Goal: Task Accomplishment & Management: Use online tool/utility

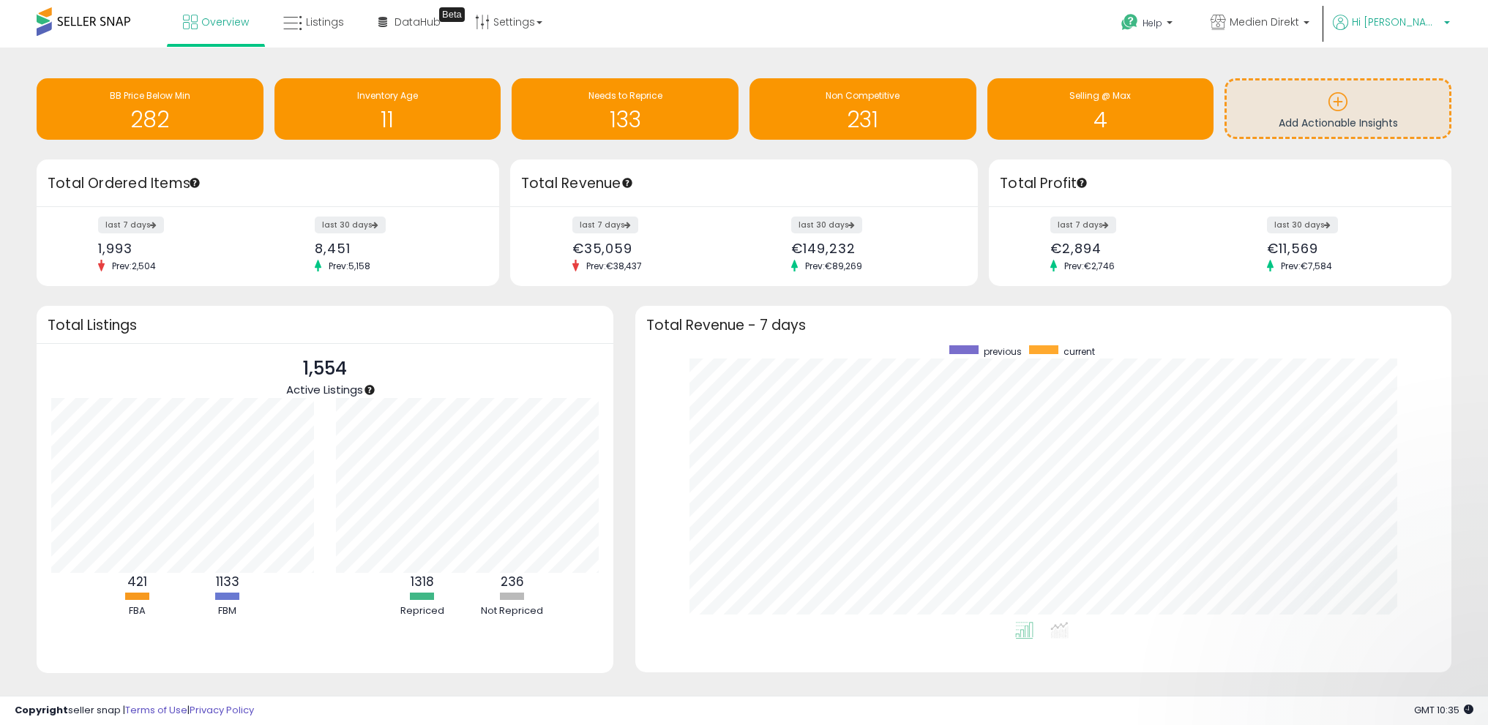
click at [1425, 23] on span "Hi [PERSON_NAME]" at bounding box center [1396, 22] width 88 height 15
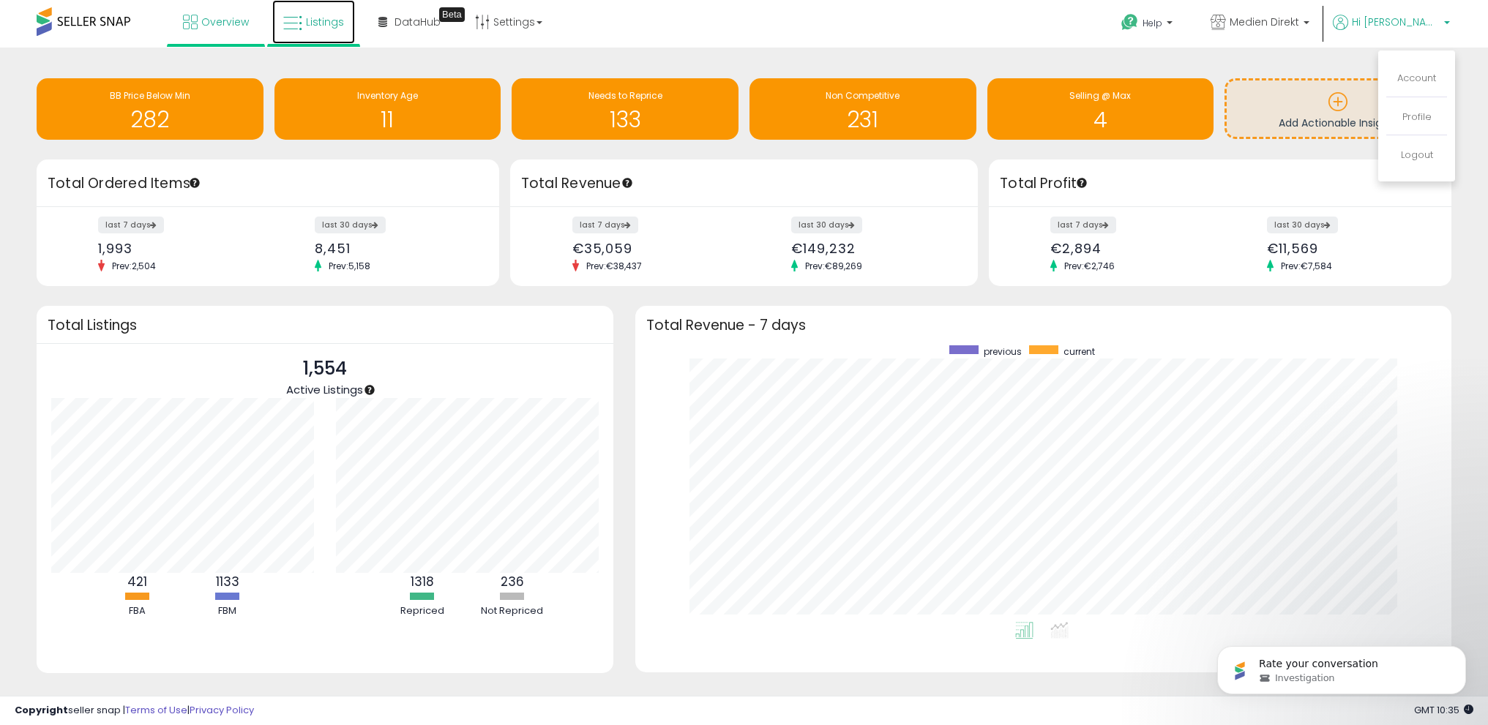
click at [313, 23] on span "Listings" at bounding box center [325, 22] width 38 height 15
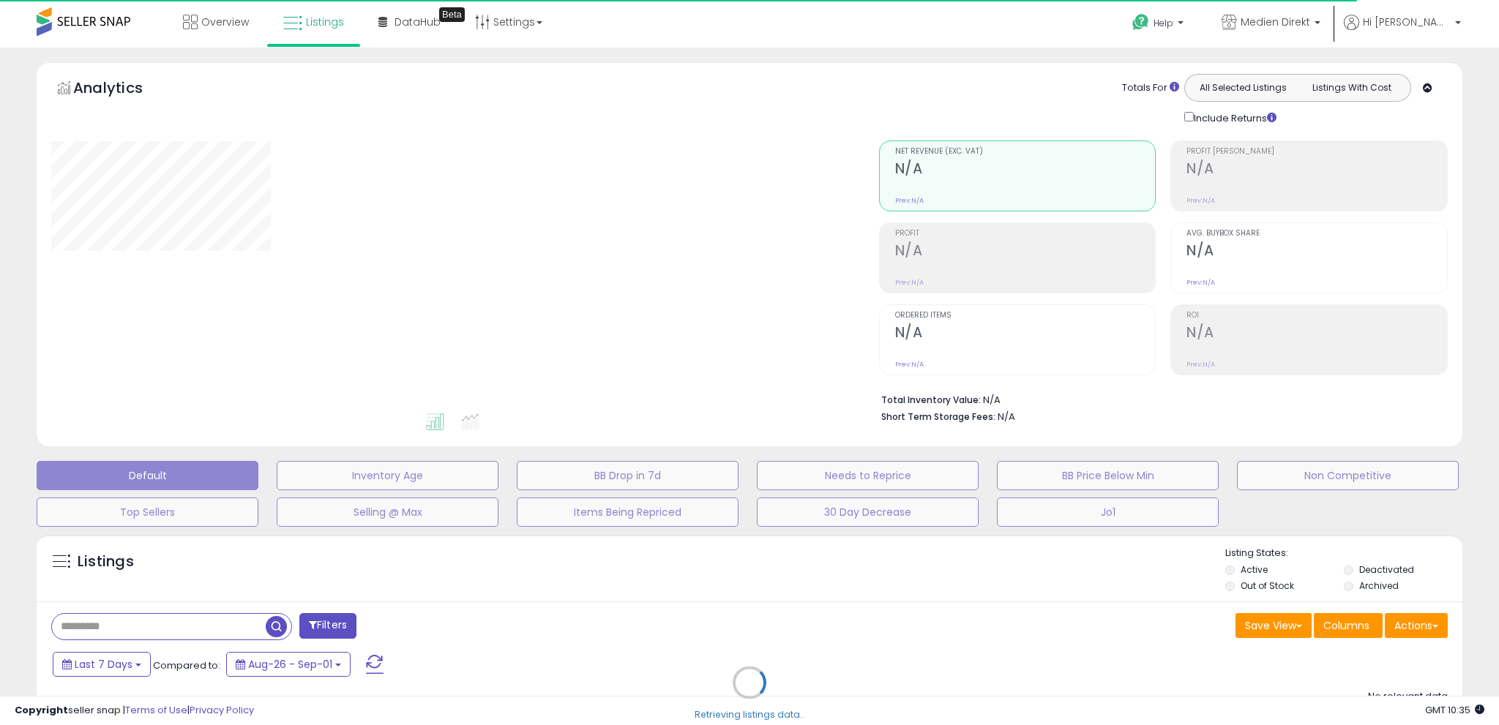
click at [1423, 627] on div "Retrieving listings data.." at bounding box center [750, 694] width 1448 height 334
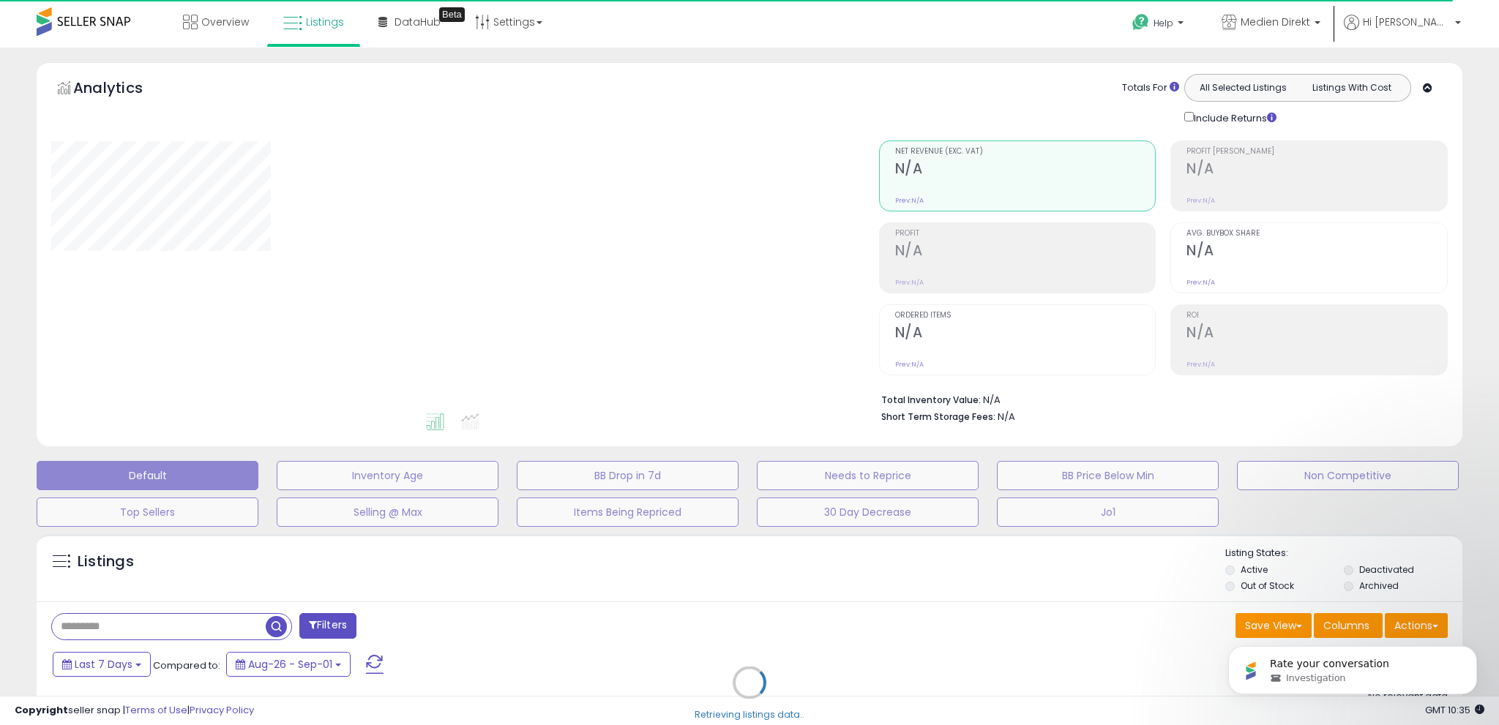
click at [1402, 629] on div "Rate your conversation Investigation" at bounding box center [1352, 603] width 269 height 183
click at [1472, 653] on icon "Dismiss notification" at bounding box center [1472, 650] width 5 height 5
click at [1484, 648] on div "**********" at bounding box center [749, 461] width 1484 height 799
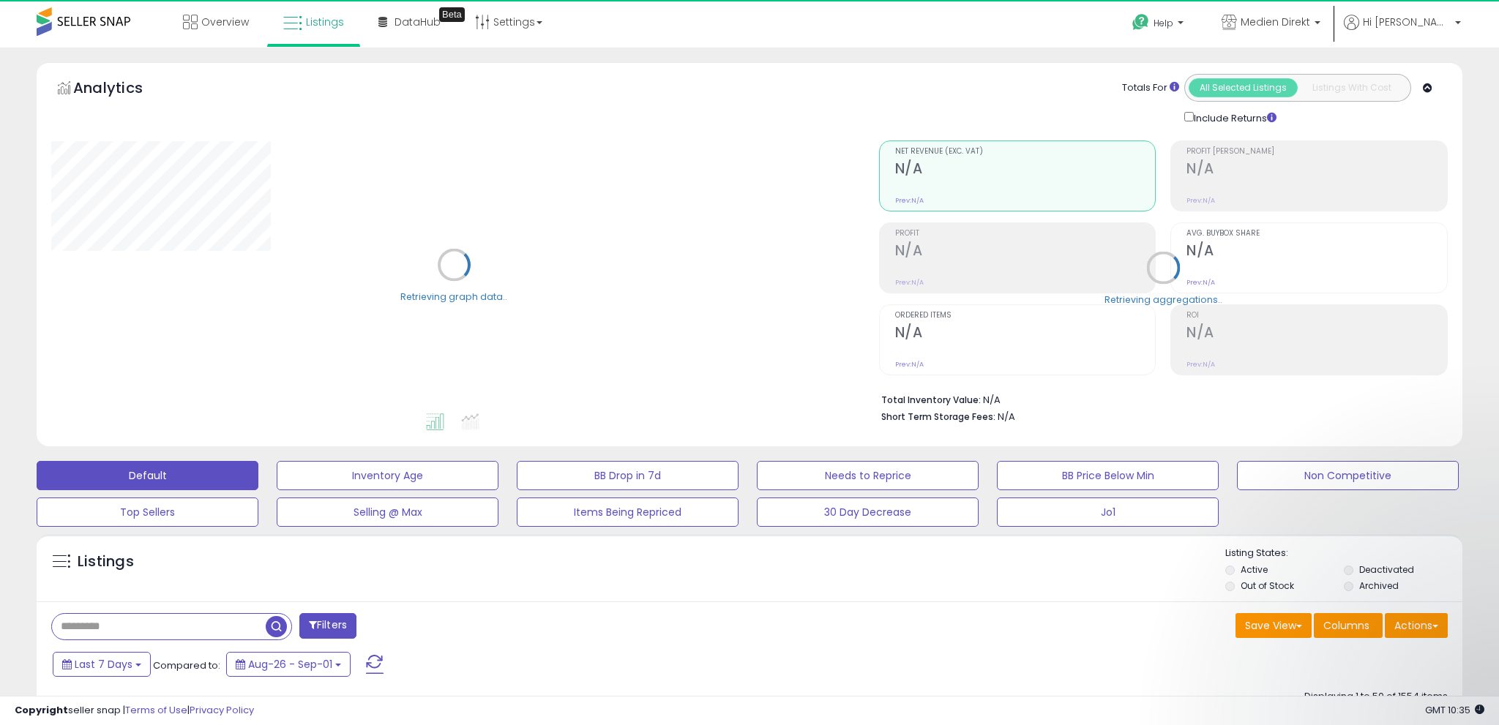
select select "**"
click at [1427, 627] on button "Actions" at bounding box center [1416, 625] width 63 height 25
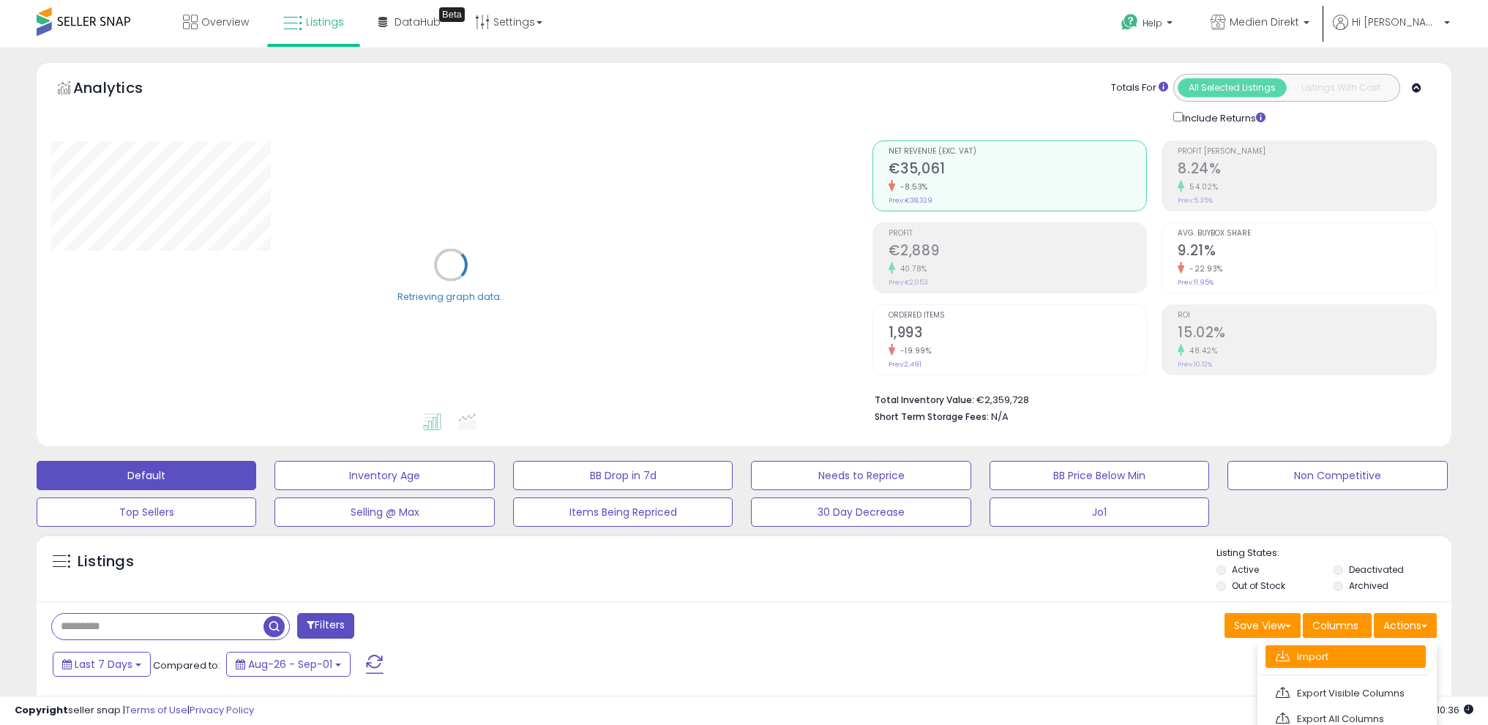
click at [1385, 658] on link "Import" at bounding box center [1345, 657] width 160 height 23
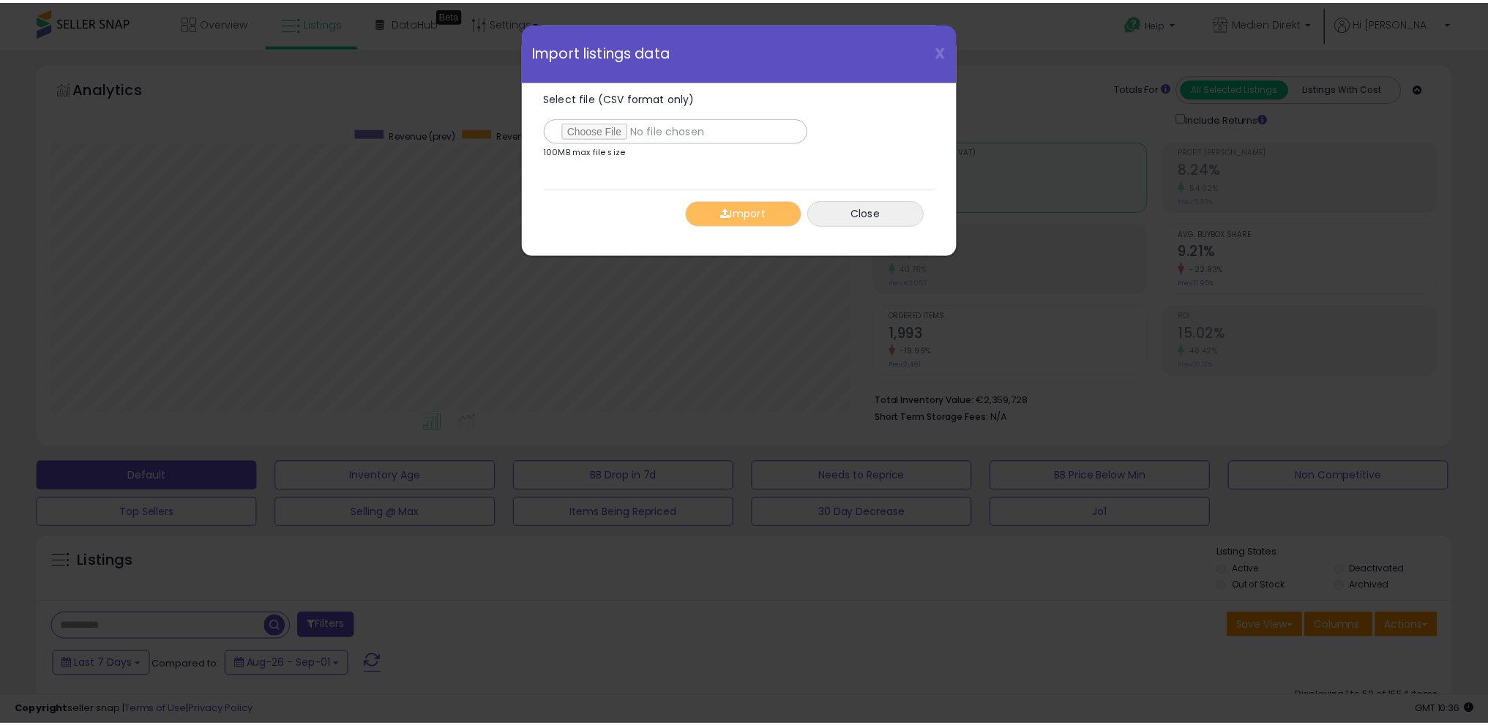
scroll to position [300, 827]
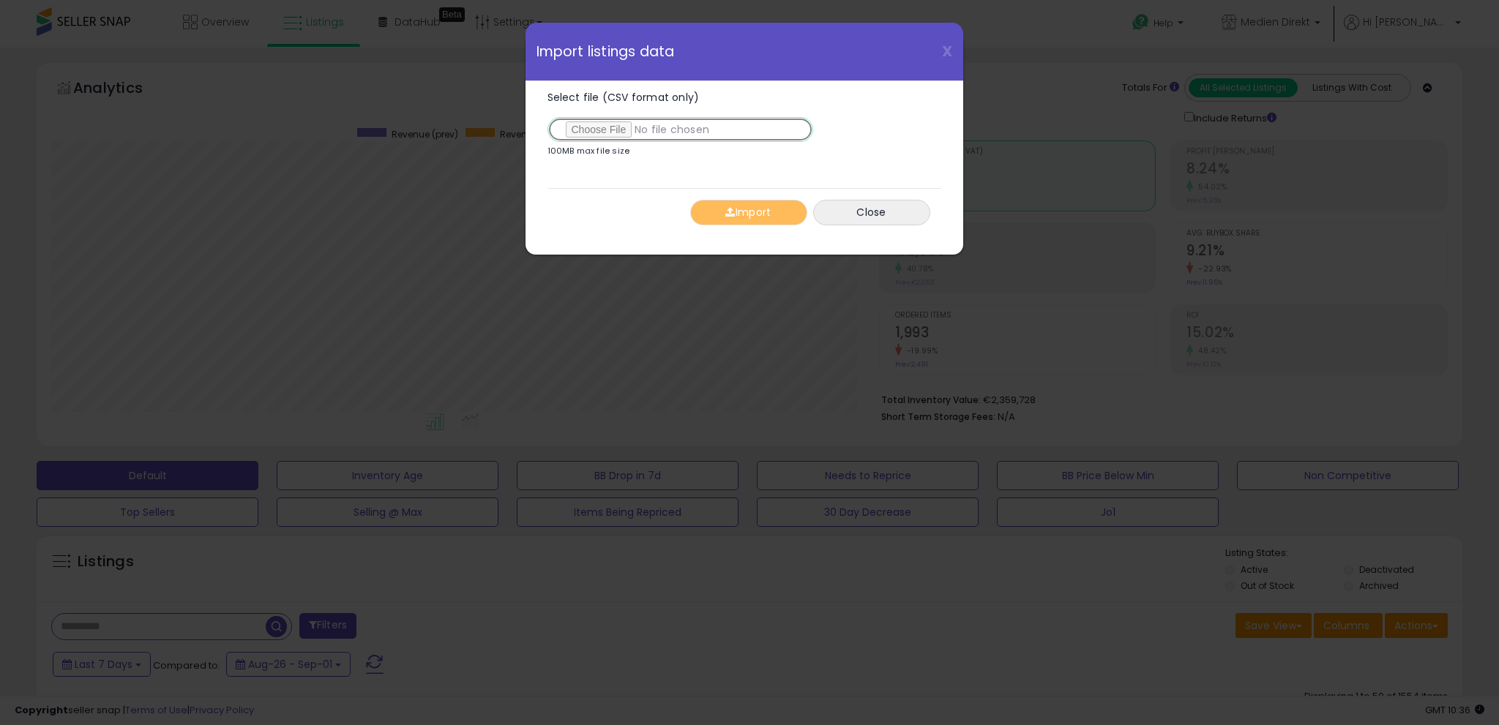
click at [597, 135] on input "Select file (CSV format only)" at bounding box center [680, 129] width 266 height 25
type input "**********"
click at [746, 205] on button "Import" at bounding box center [748, 213] width 117 height 26
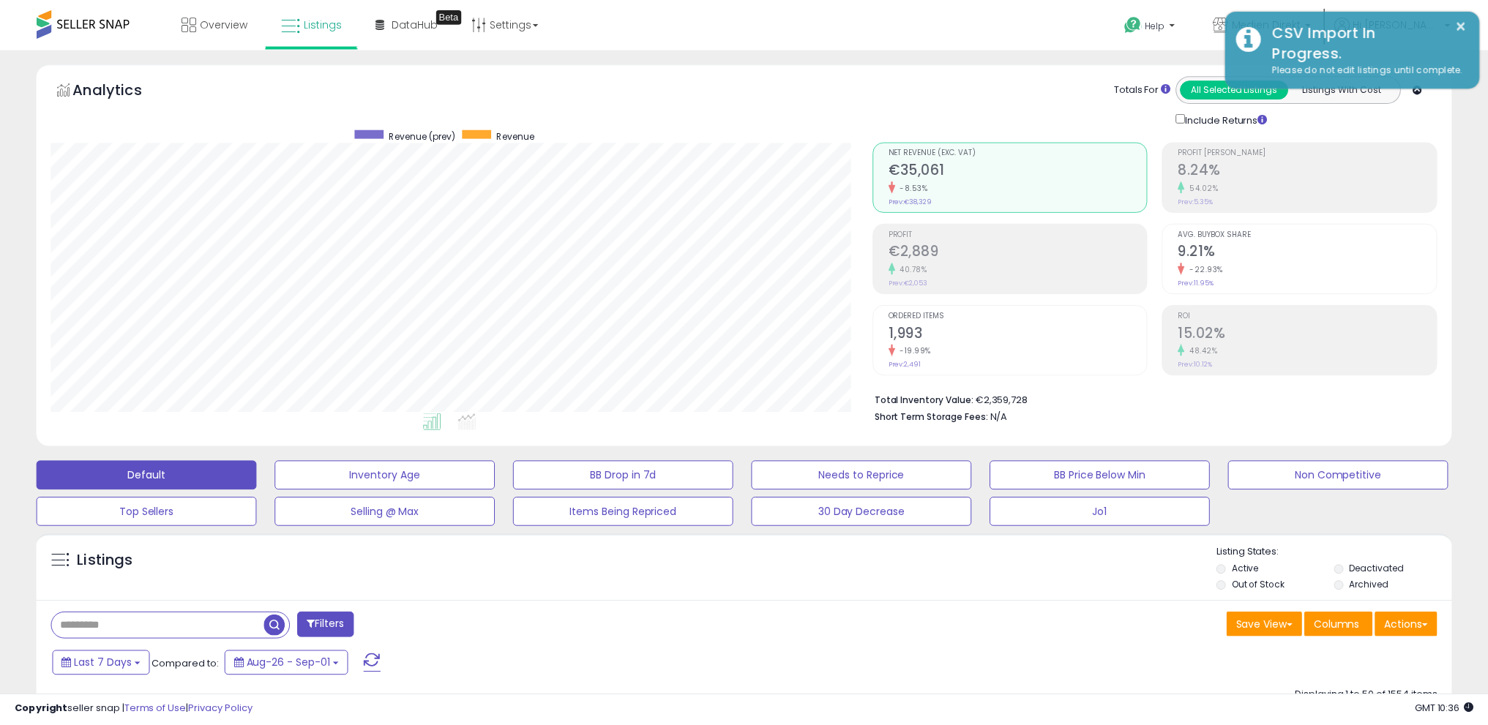
scroll to position [731621, 731100]
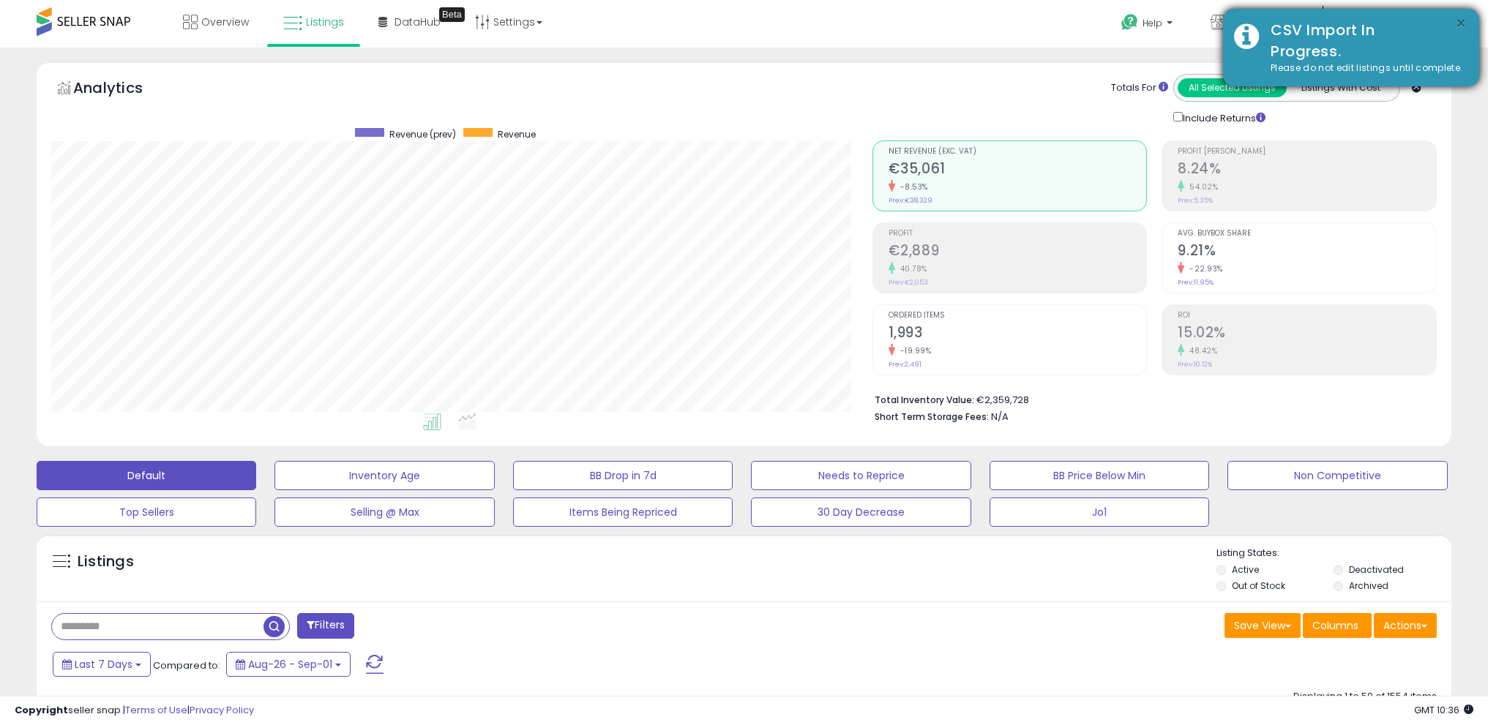
click at [1466, 26] on button "×" at bounding box center [1461, 24] width 12 height 18
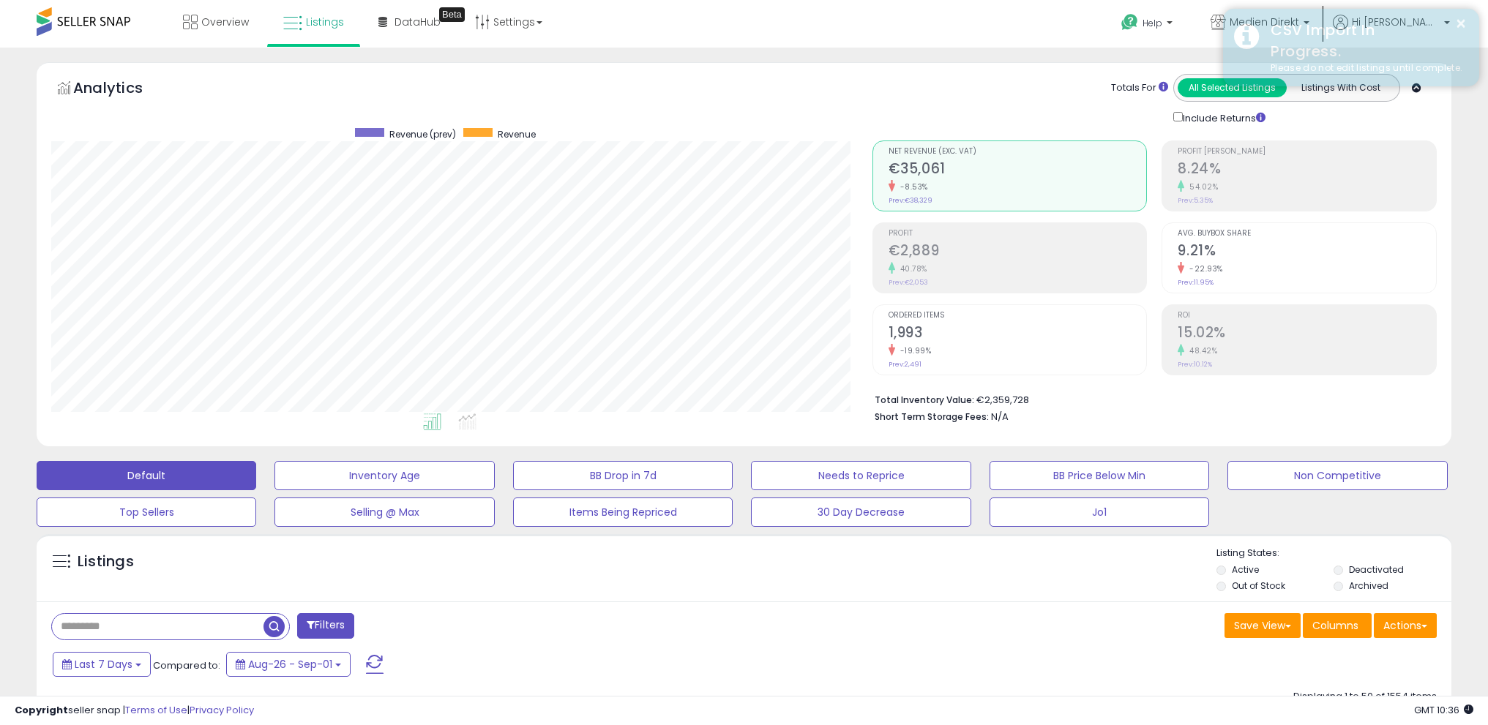
click at [1436, 21] on div "CSV Import In Progress." at bounding box center [1364, 41] width 209 height 42
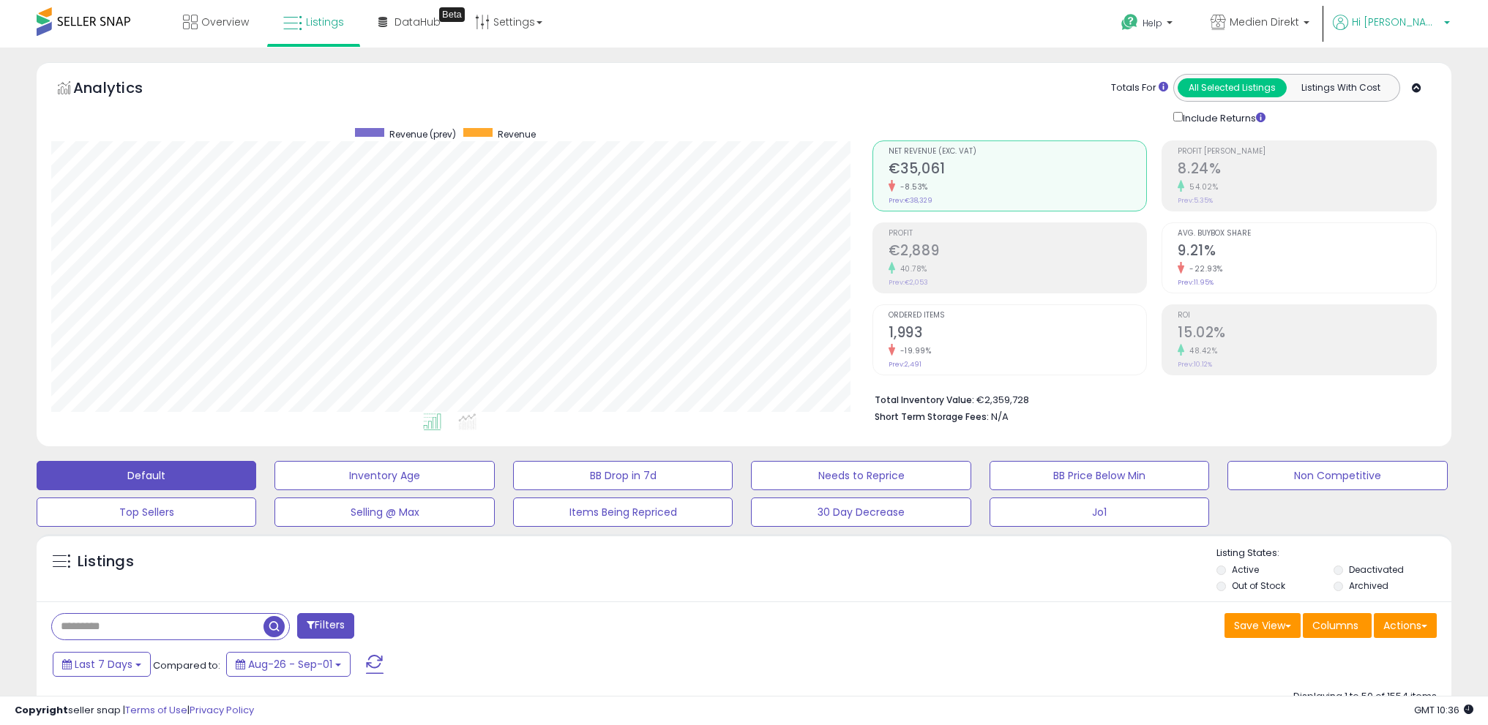
click at [1421, 21] on span "Hi [PERSON_NAME]" at bounding box center [1396, 22] width 88 height 15
click at [1416, 158] on link "Logout" at bounding box center [1417, 155] width 32 height 14
